Goal: Task Accomplishment & Management: Manage account settings

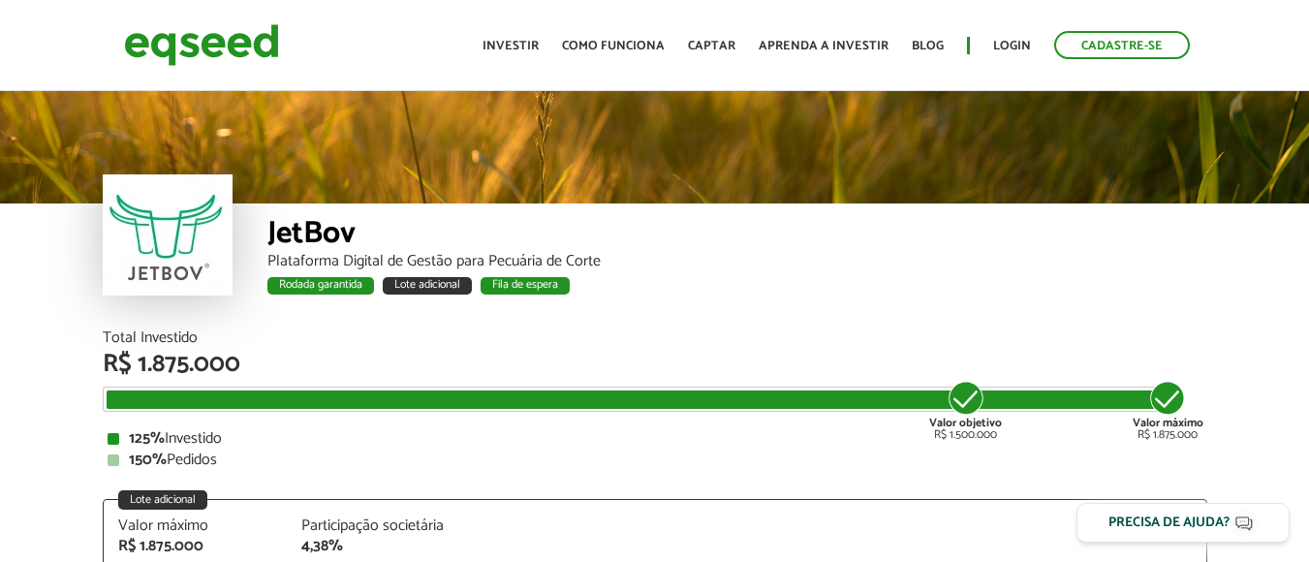
scroll to position [2398, 0]
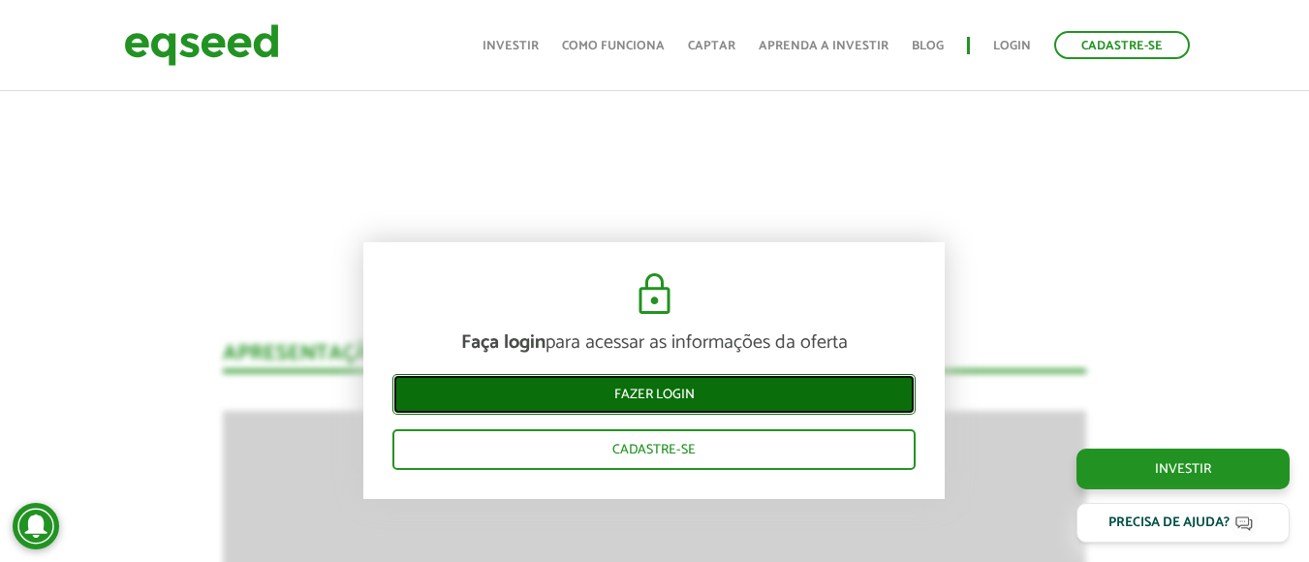
click at [623, 413] on link "Fazer login" at bounding box center [653, 394] width 523 height 41
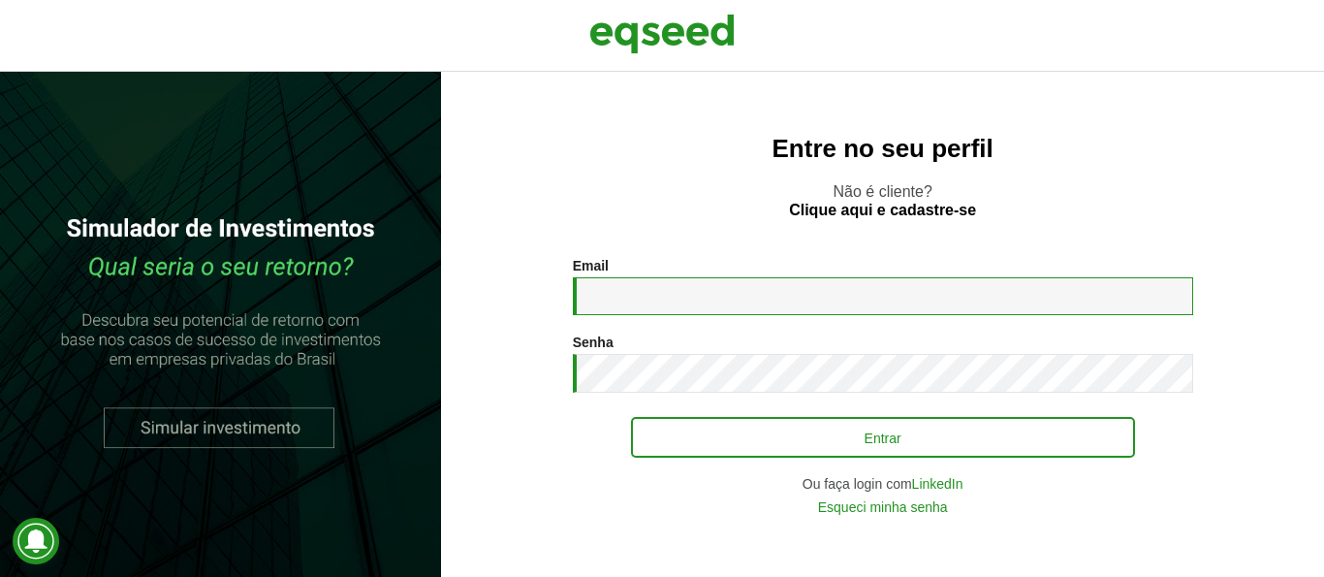
type input "**********"
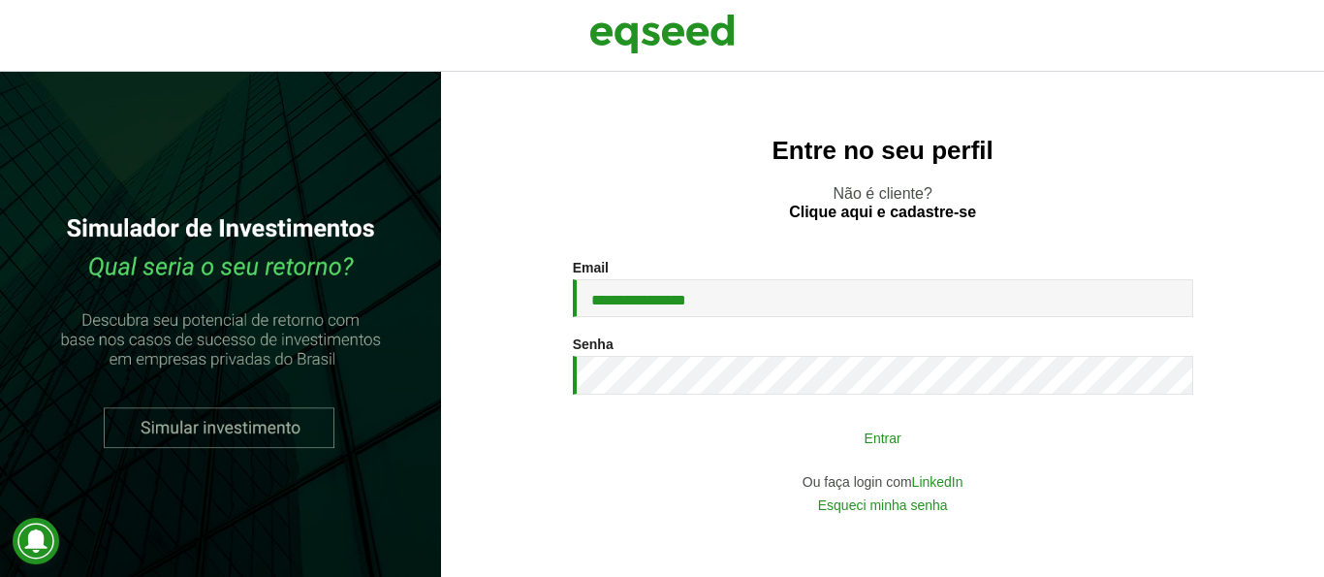
click at [705, 446] on button "Entrar" at bounding box center [883, 437] width 504 height 37
